Goal: Task Accomplishment & Management: Manage account settings

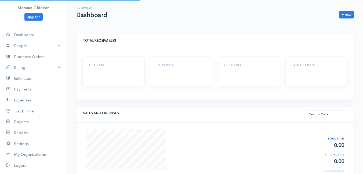
select select "thistoyear"
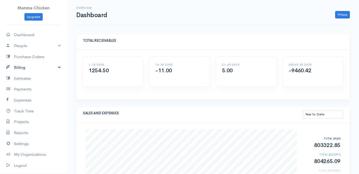
click at [23, 66] on link "Billing" at bounding box center [33, 67] width 67 height 11
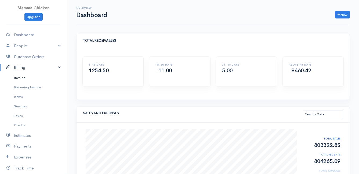
click at [25, 78] on link "Invoice" at bounding box center [33, 78] width 67 height 10
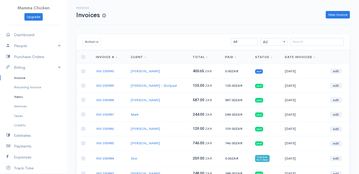
click at [16, 96] on link "Items" at bounding box center [33, 97] width 67 height 10
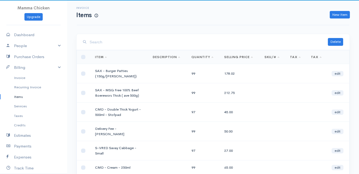
click at [114, 42] on input "search" at bounding box center [209, 42] width 238 height 11
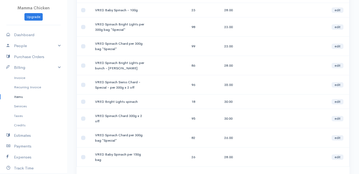
scroll to position [107, 0]
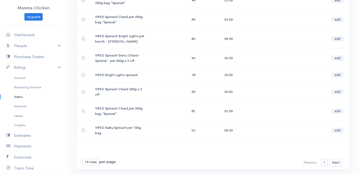
type input "spinach"
click at [334, 162] on button "Next" at bounding box center [335, 163] width 13 height 8
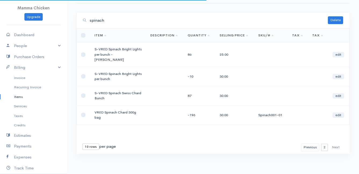
scroll to position [1, 0]
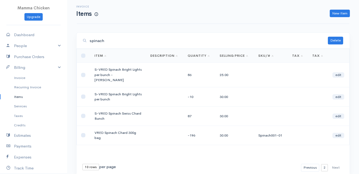
click at [95, 164] on select "10 rows 25 rows 50 rows" at bounding box center [90, 167] width 17 height 6
select select "25"
click at [82, 164] on select "10 rows 25 rows 50 rows" at bounding box center [90, 167] width 17 height 6
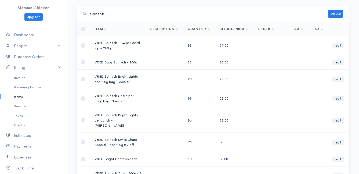
scroll to position [55, 0]
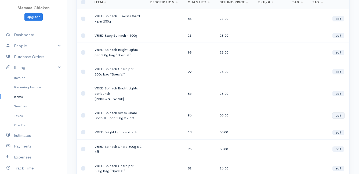
click at [340, 113] on link "edit" at bounding box center [338, 115] width 12 height 5
